Goal: Task Accomplishment & Management: Manage account settings

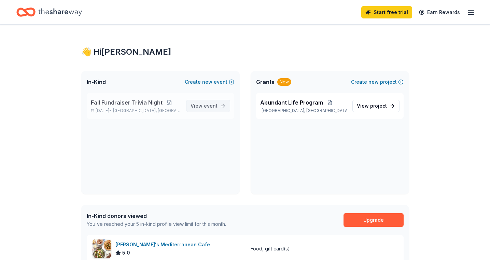
click at [207, 107] on span "event" at bounding box center [211, 106] width 14 height 6
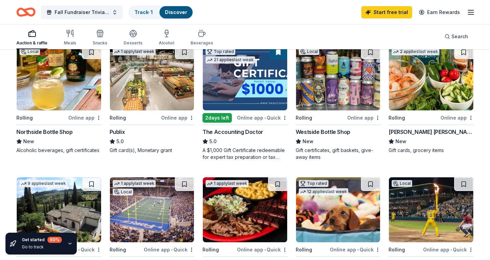
scroll to position [81, 0]
click at [147, 13] on link "Track · 1" at bounding box center [143, 12] width 18 height 6
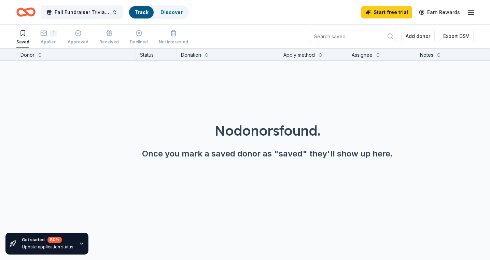
scroll to position [0, 0]
click at [50, 39] on div "1 Applied" at bounding box center [48, 37] width 16 height 15
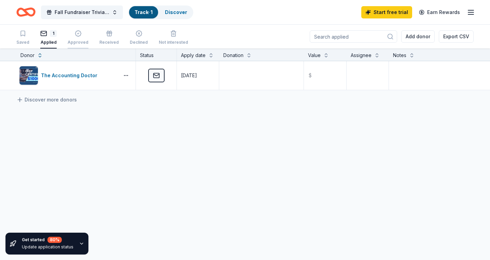
click at [77, 39] on div "Approved" at bounding box center [78, 37] width 21 height 15
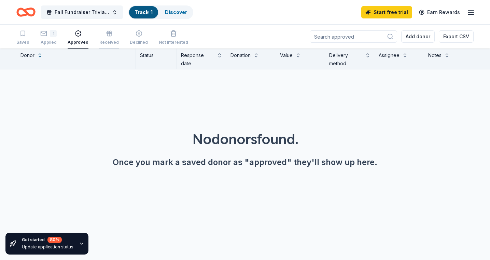
click at [100, 38] on div "Received" at bounding box center [108, 37] width 19 height 15
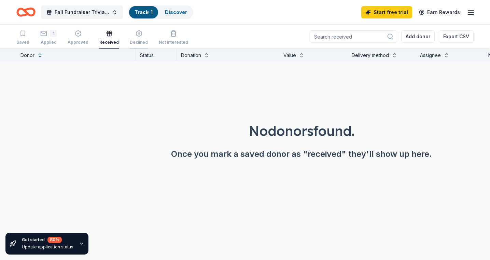
click at [138, 43] on div "Declined" at bounding box center [139, 42] width 18 height 5
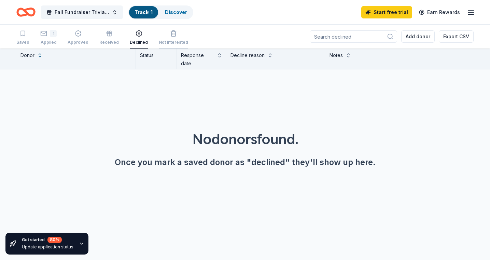
click at [178, 41] on div "Not interested" at bounding box center [173, 42] width 29 height 5
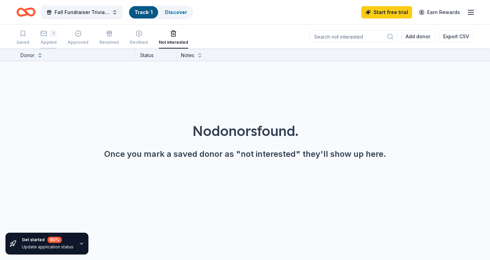
click at [45, 40] on div "Applied" at bounding box center [48, 42] width 16 height 5
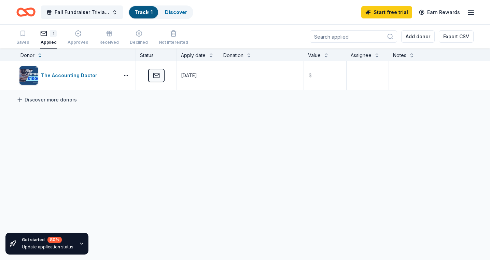
click at [40, 100] on link "Discover more donors" at bounding box center [46, 100] width 60 height 8
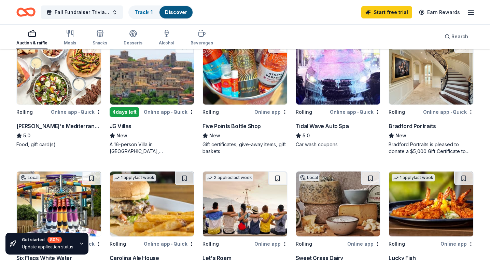
scroll to position [349, 0]
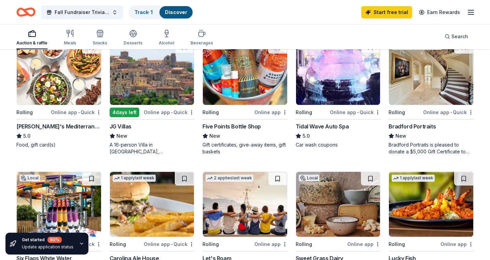
click at [249, 125] on div "Five Points Bottle Shop" at bounding box center [231, 126] width 58 height 8
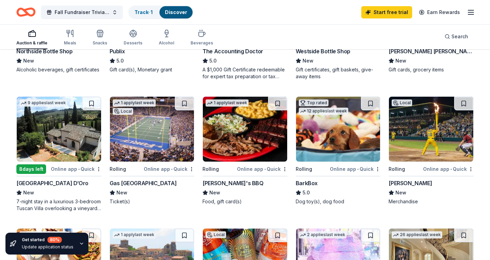
scroll to position [160, 0]
